Goal: Transaction & Acquisition: Purchase product/service

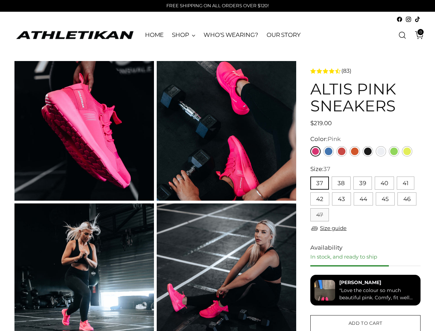
click at [320, 183] on button "37" at bounding box center [320, 183] width 19 height 13
click at [341, 183] on button "38" at bounding box center [341, 183] width 19 height 13
click at [363, 183] on button "39" at bounding box center [363, 183] width 19 height 13
click at [384, 183] on button "40" at bounding box center [384, 183] width 19 height 13
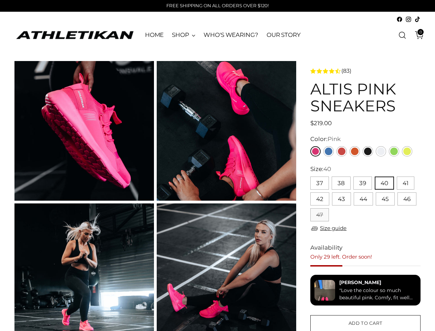
click at [405, 183] on button "41" at bounding box center [406, 183] width 18 height 13
click at [320, 199] on button "42" at bounding box center [320, 198] width 19 height 13
